Goal: Task Accomplishment & Management: Manage account settings

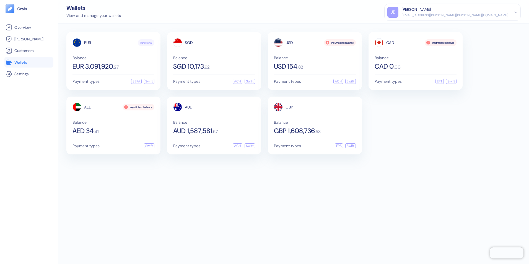
click at [23, 63] on span "Wallets" at bounding box center [20, 63] width 13 height 6
click at [507, 14] on div "[EMAIL_ADDRESS][PERSON_NAME][PERSON_NAME][DOMAIN_NAME]" at bounding box center [455, 15] width 107 height 5
click at [410, 26] on div "Sign Out" at bounding box center [402, 28] width 15 height 6
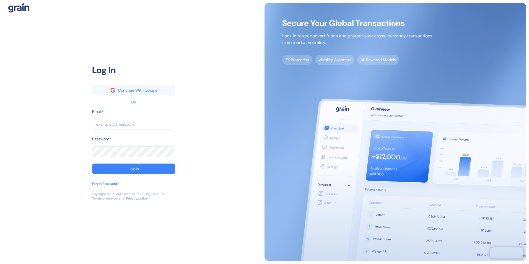
click at [466, 27] on img at bounding box center [396, 132] width 262 height 259
type input "[EMAIL_ADDRESS][PERSON_NAME][PERSON_NAME][DOMAIN_NAME]"
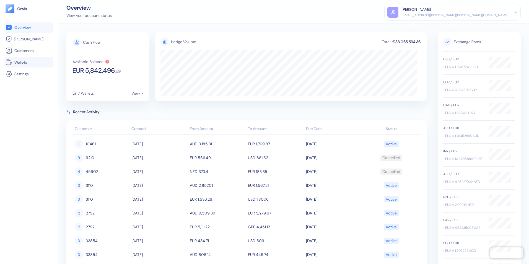
click at [20, 63] on span "Wallets" at bounding box center [20, 63] width 13 height 6
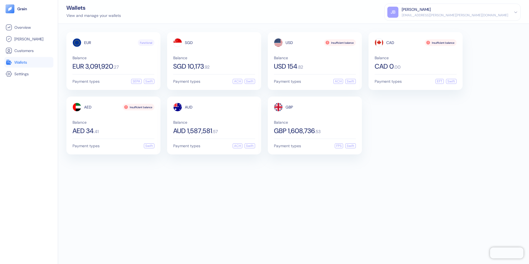
click at [266, 205] on div "EUR Functional Balance EUR 3,091,920 . 27 Payment types SEPA Swift SGD Balance …" at bounding box center [293, 144] width 471 height 240
